Goal: Information Seeking & Learning: Learn about a topic

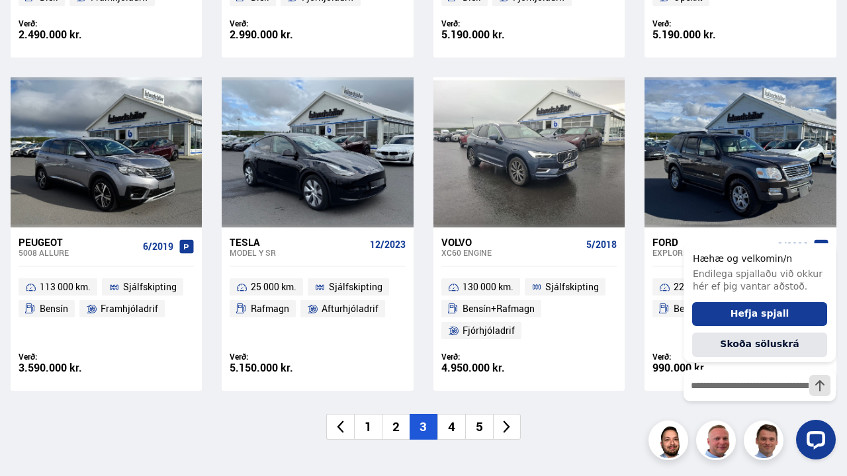
scroll to position [1735, 0]
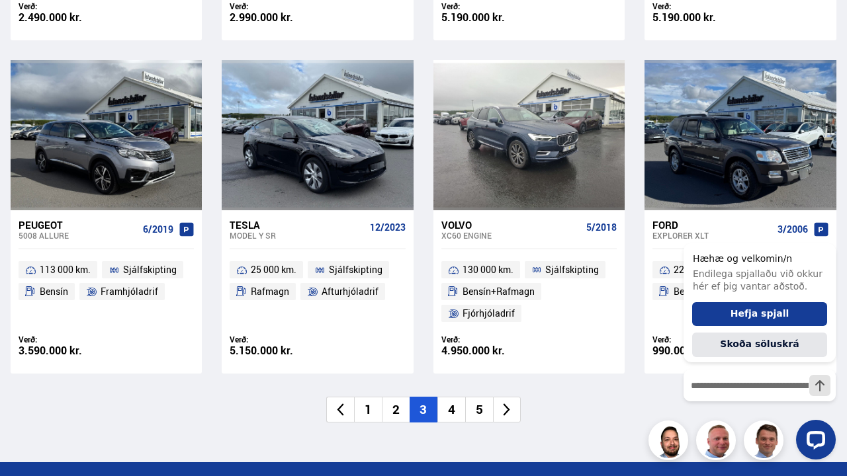
click at [449, 412] on li "4" at bounding box center [451, 410] width 28 height 26
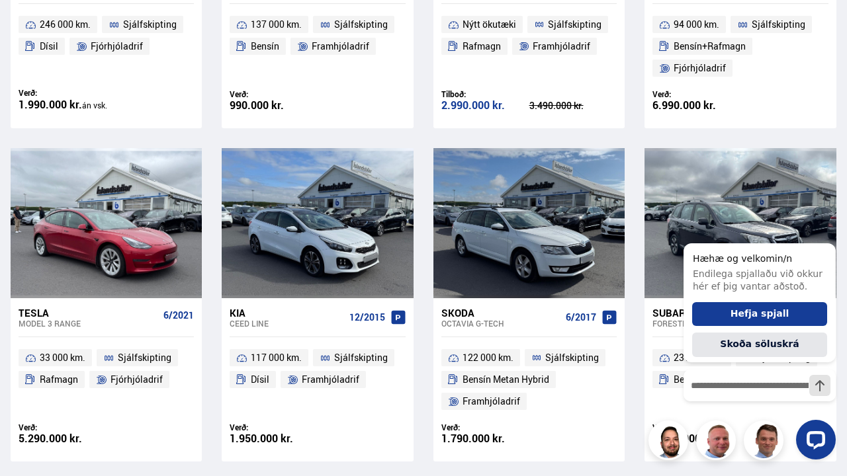
scroll to position [1628, 0]
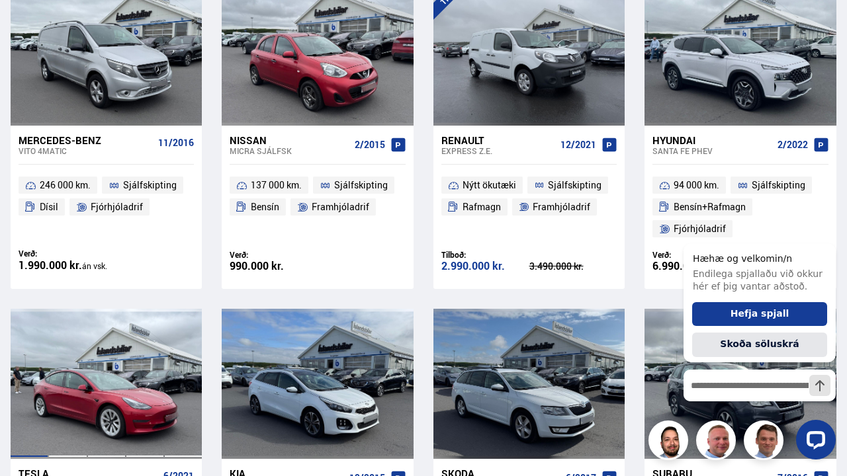
click at [89, 418] on div at bounding box center [106, 384] width 38 height 150
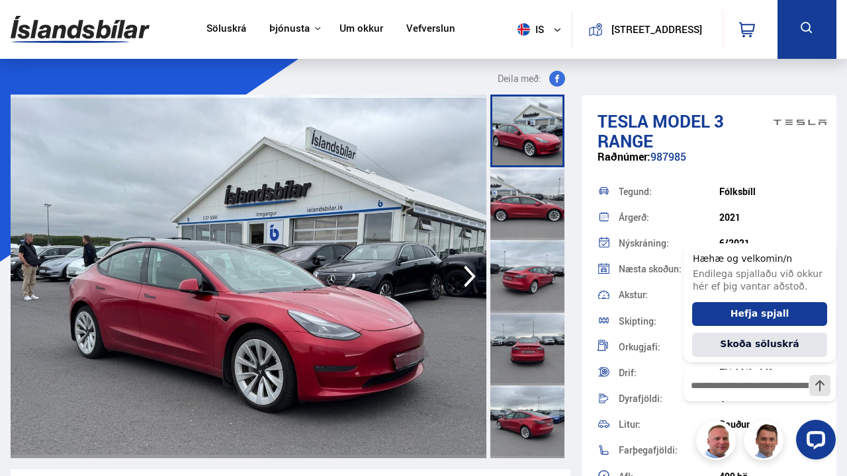
click at [474, 271] on icon "button" at bounding box center [470, 277] width 26 height 32
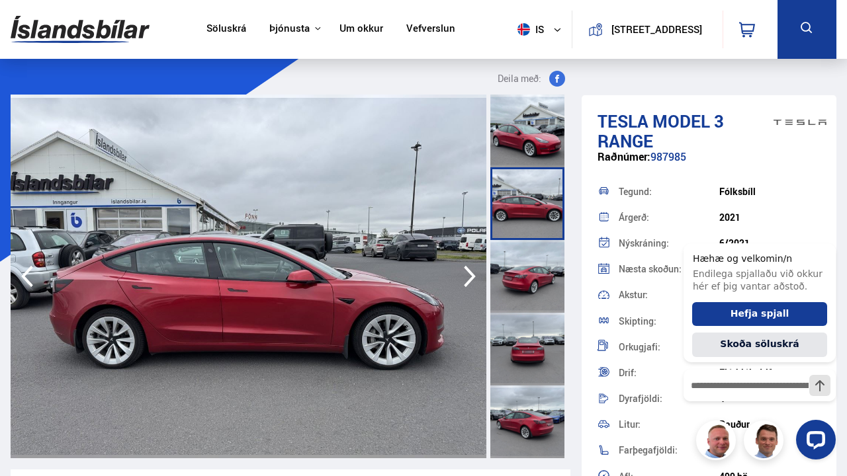
click at [474, 271] on icon "button" at bounding box center [470, 277] width 26 height 32
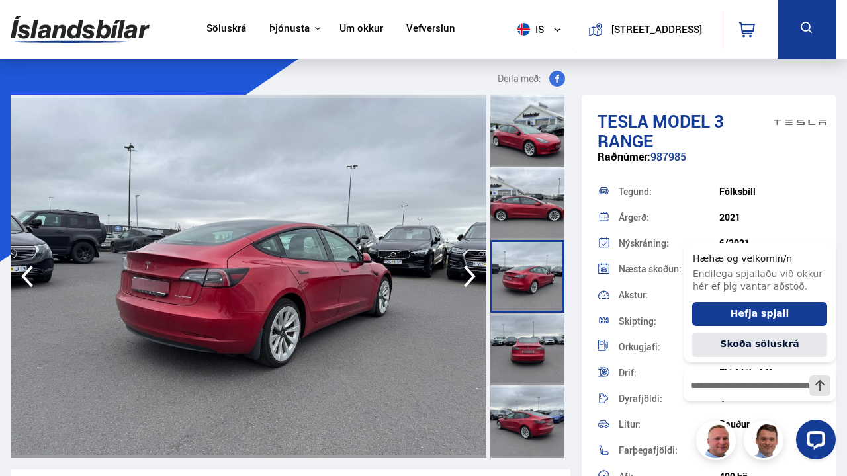
click at [474, 271] on icon "button" at bounding box center [470, 277] width 26 height 32
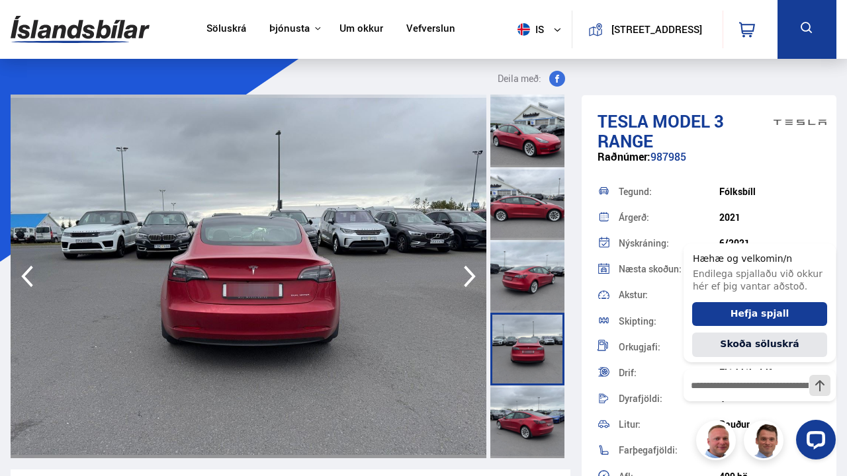
click at [474, 271] on icon "button" at bounding box center [470, 277] width 26 height 32
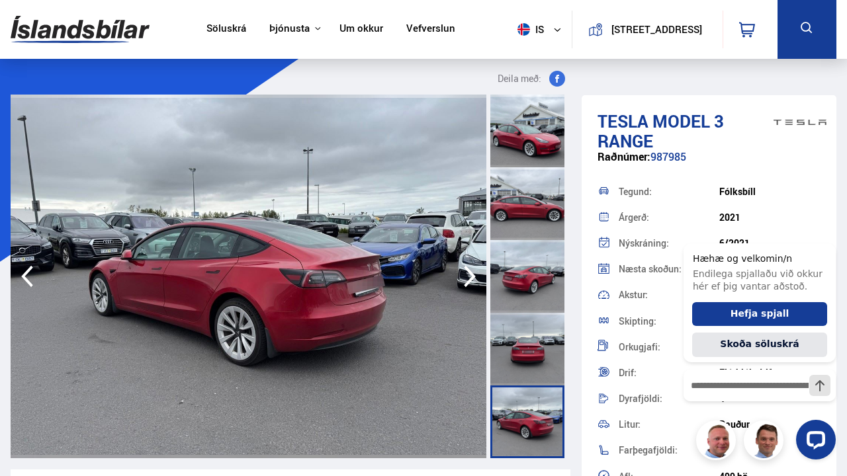
click at [474, 271] on icon "button" at bounding box center [470, 277] width 26 height 32
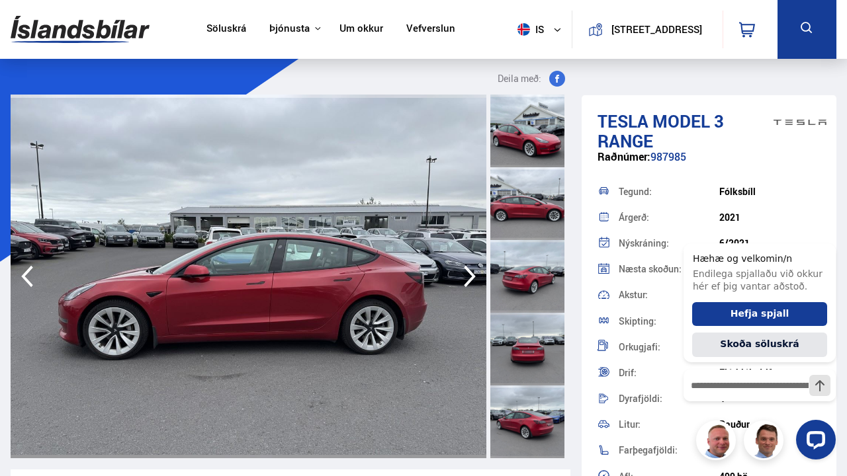
click at [474, 271] on icon "button" at bounding box center [470, 277] width 26 height 32
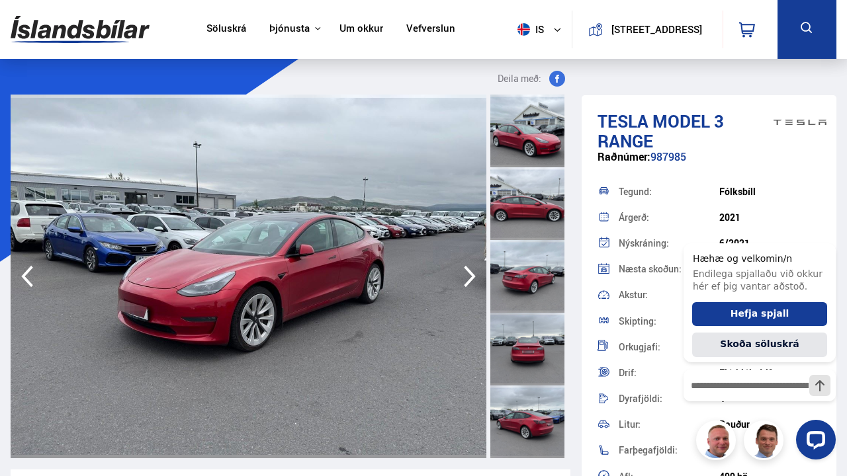
click at [474, 271] on icon "button" at bounding box center [470, 277] width 26 height 32
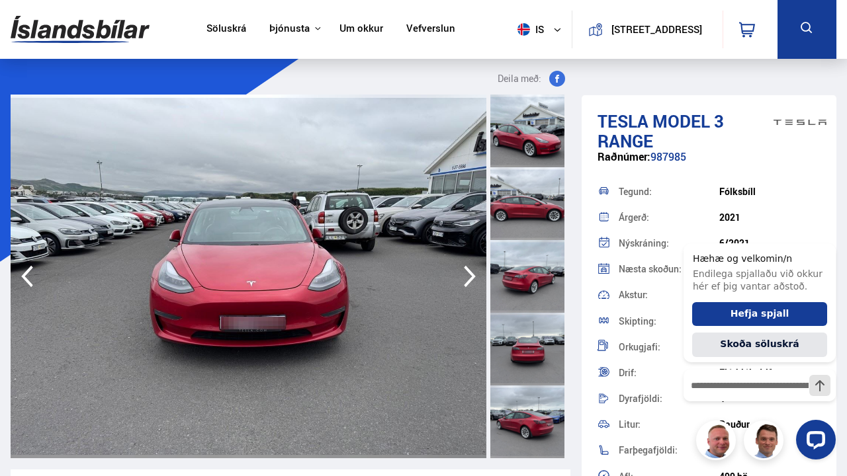
click at [474, 271] on icon "button" at bounding box center [470, 277] width 26 height 32
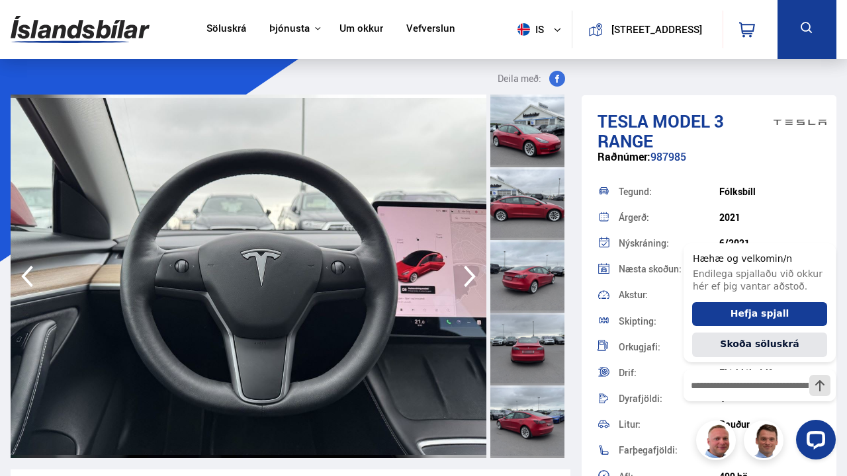
click at [474, 271] on icon "button" at bounding box center [470, 277] width 26 height 32
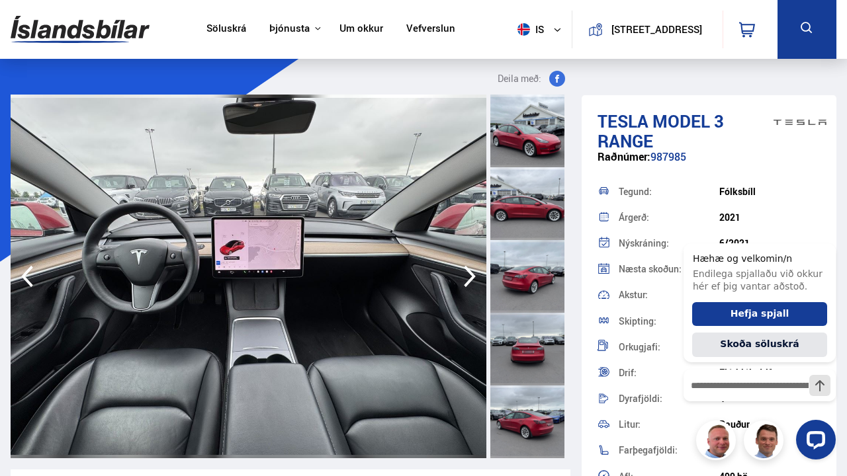
click at [474, 271] on icon "button" at bounding box center [470, 277] width 26 height 32
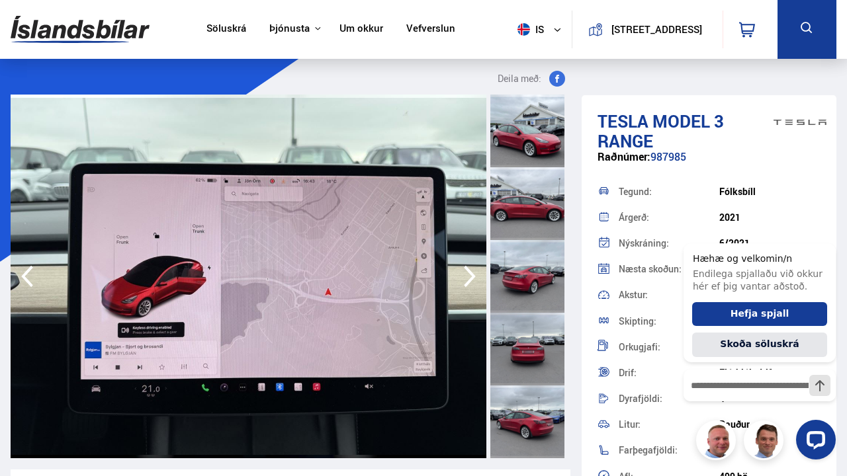
click at [474, 271] on icon "button" at bounding box center [470, 277] width 26 height 32
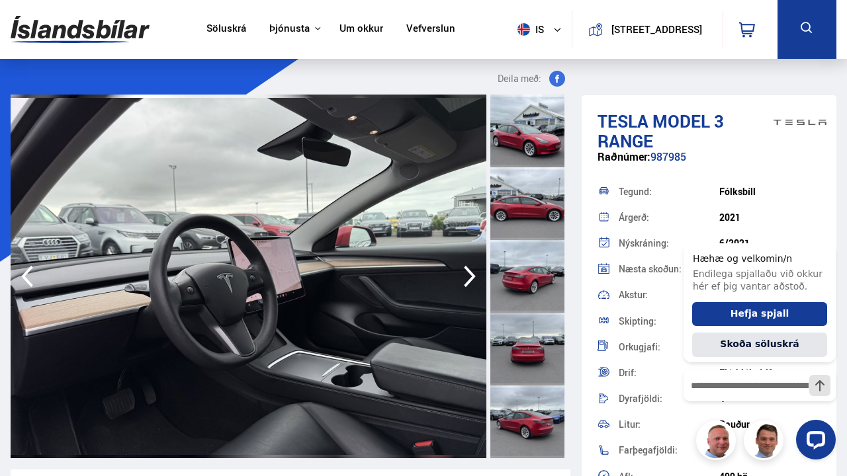
click at [474, 271] on icon "button" at bounding box center [470, 277] width 26 height 32
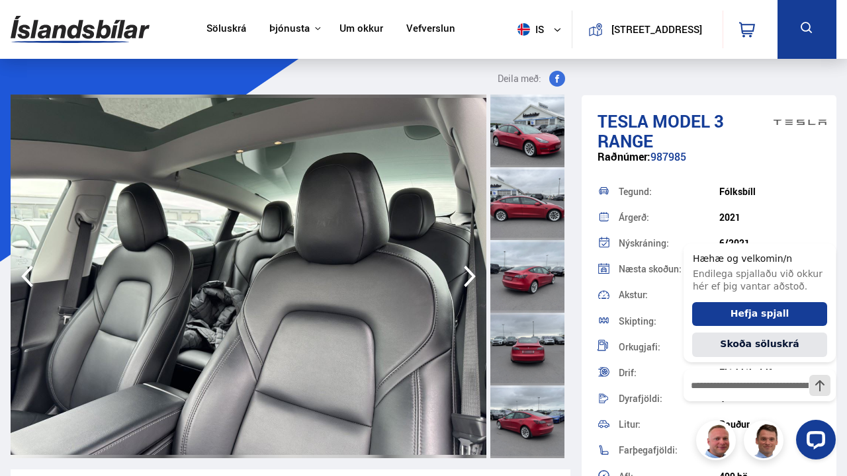
click at [474, 271] on icon "button" at bounding box center [470, 277] width 26 height 32
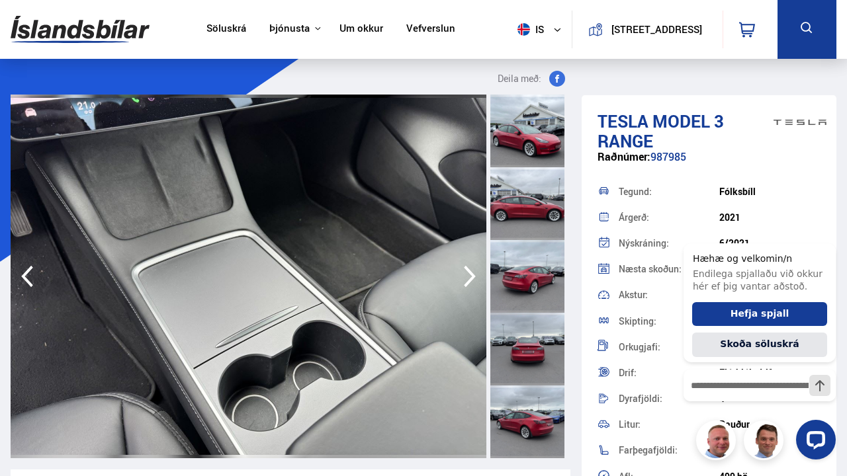
click at [474, 271] on icon "button" at bounding box center [470, 277] width 26 height 32
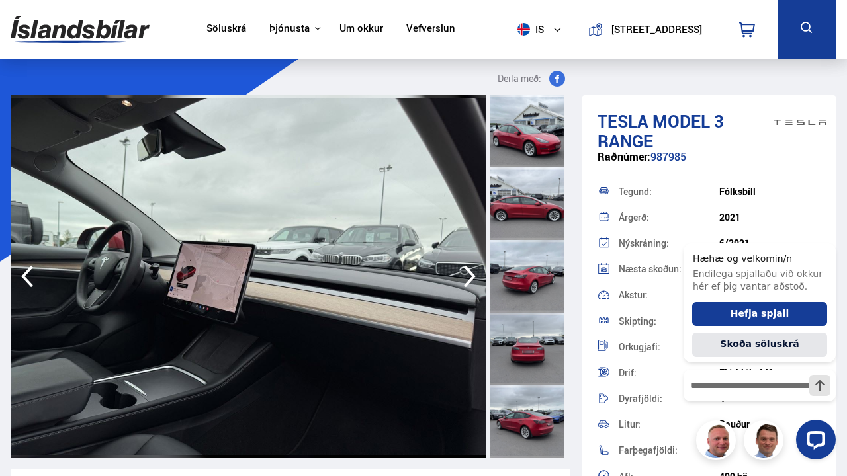
click at [474, 271] on icon "button" at bounding box center [470, 277] width 26 height 32
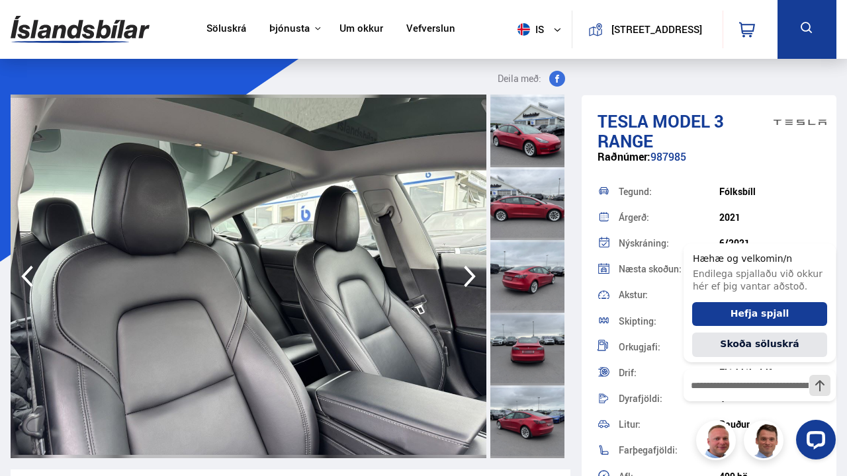
click at [474, 271] on icon "button" at bounding box center [470, 277] width 26 height 32
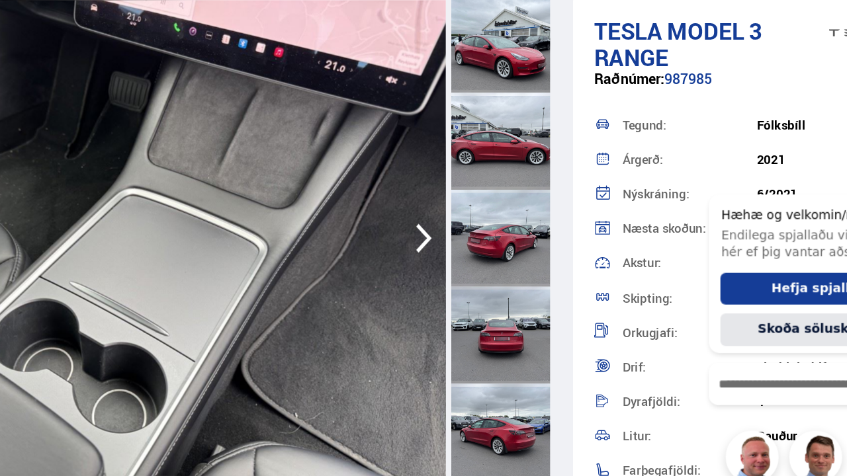
click at [469, 275] on icon "button" at bounding box center [470, 277] width 26 height 32
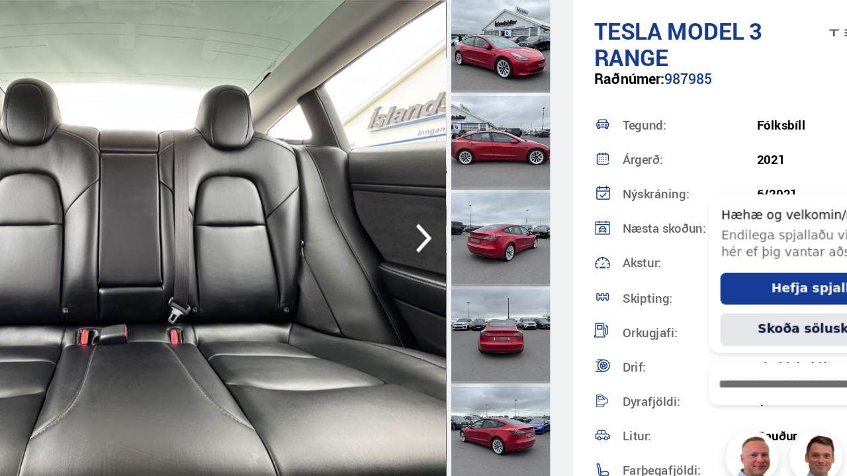
click at [469, 275] on icon "button" at bounding box center [470, 277] width 26 height 32
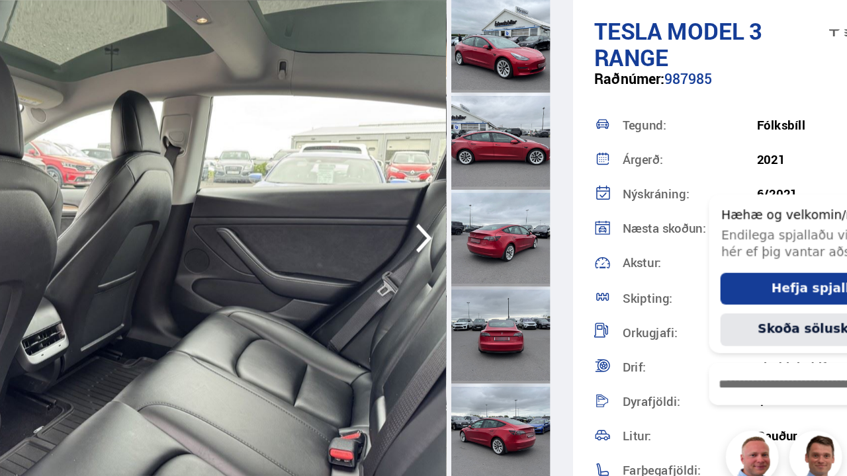
click at [469, 275] on icon "button" at bounding box center [470, 277] width 26 height 32
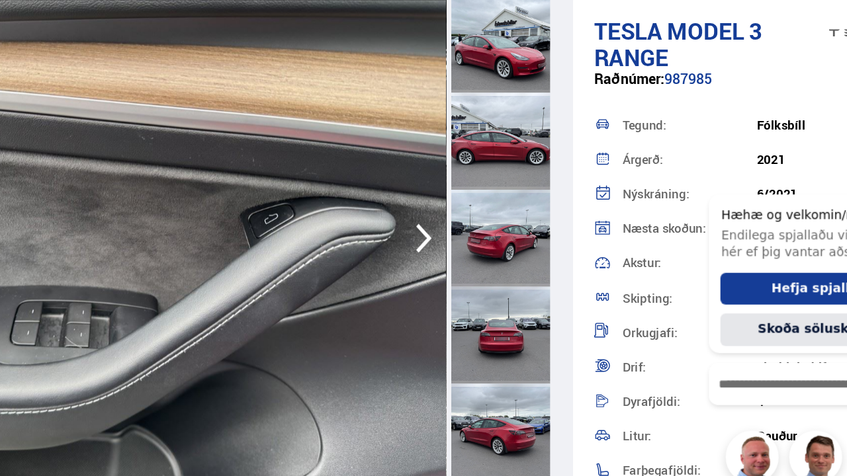
click at [469, 275] on icon "button" at bounding box center [470, 277] width 26 height 32
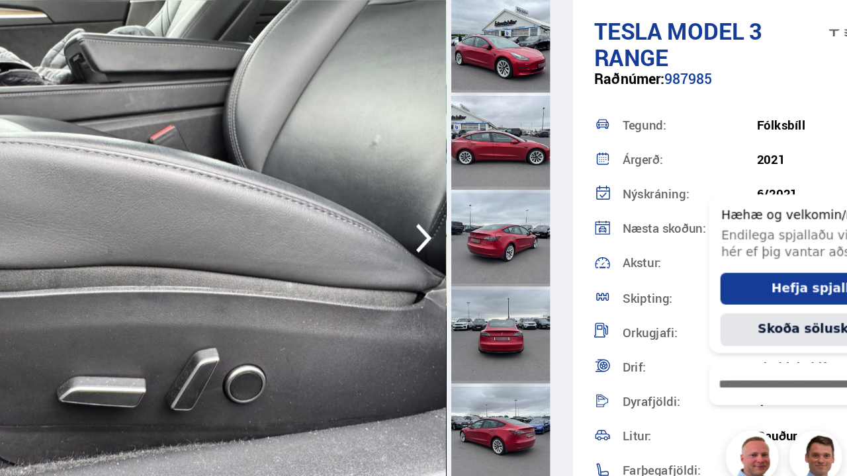
click at [469, 275] on icon "button" at bounding box center [470, 277] width 26 height 32
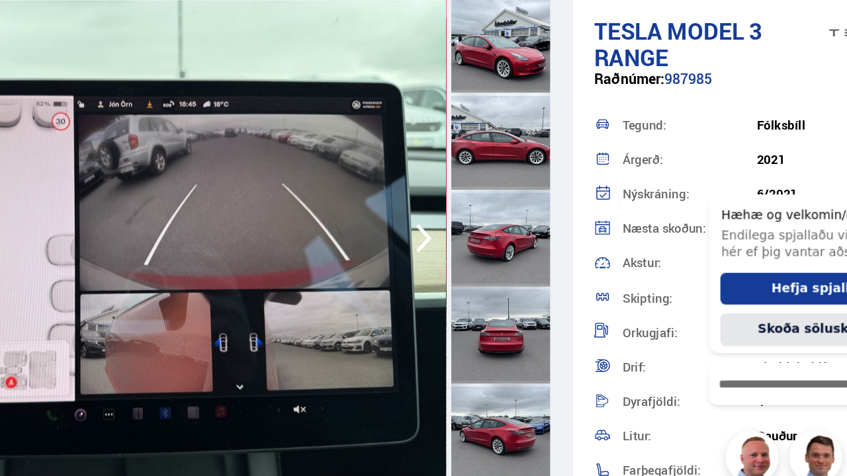
click at [469, 275] on icon "button" at bounding box center [470, 277] width 26 height 32
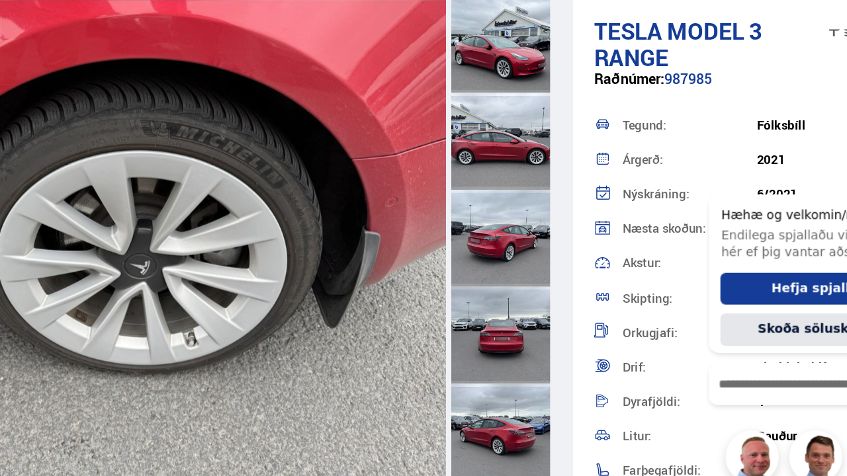
click at [469, 275] on img at bounding box center [249, 277] width 476 height 364
